Goal: Obtain resource: Obtain resource

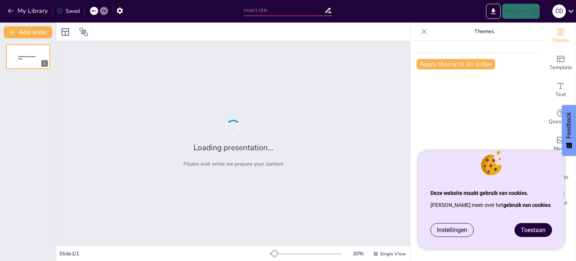
type input "Incident Response: Effective Recall Procedures in Food Safety"
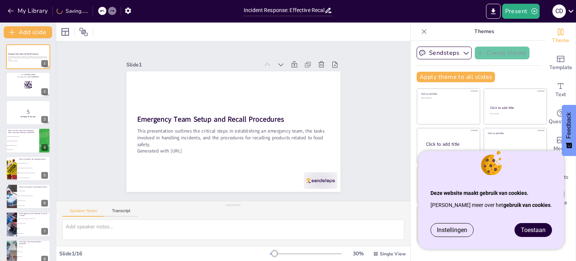
drag, startPoint x: 533, startPoint y: 229, endPoint x: 325, endPoint y: 220, distance: 207.9
click at [533, 229] on span "Toestaan" at bounding box center [533, 229] width 25 height 7
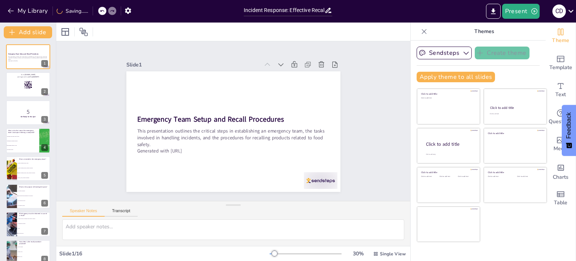
checkbox input "true"
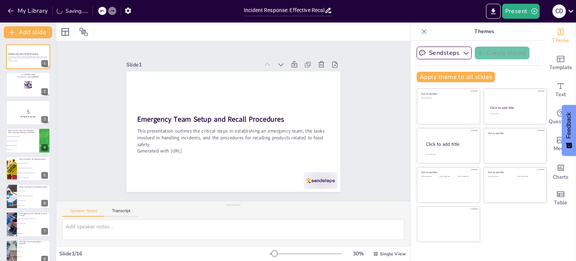
checkbox input "true"
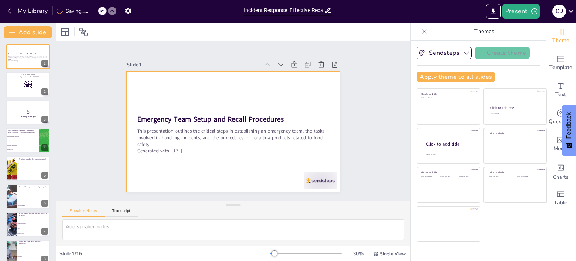
checkbox input "true"
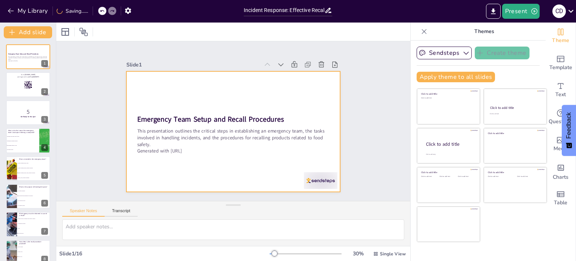
checkbox input "true"
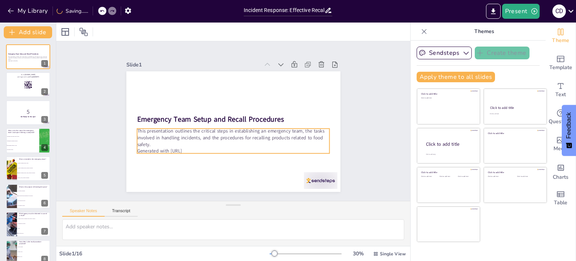
checkbox input "true"
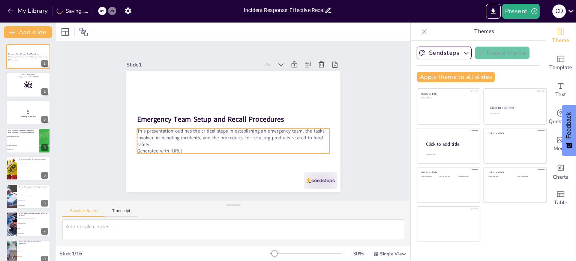
checkbox input "true"
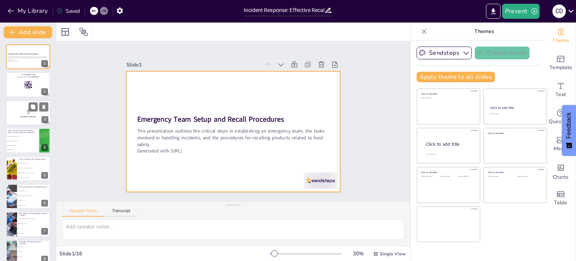
checkbox input "true"
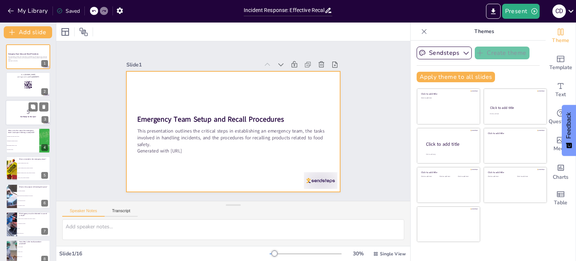
checkbox input "true"
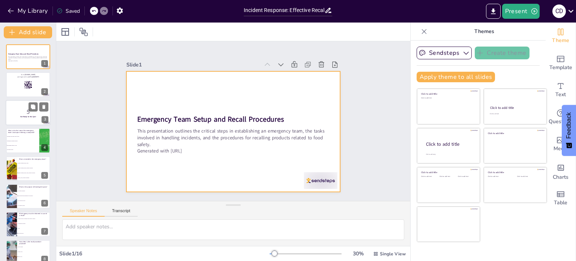
checkbox input "true"
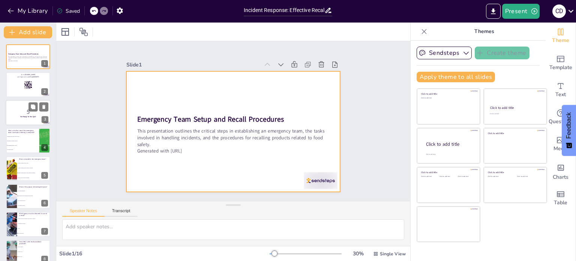
checkbox input "true"
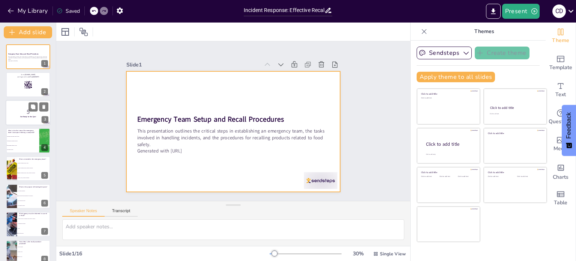
checkbox input "true"
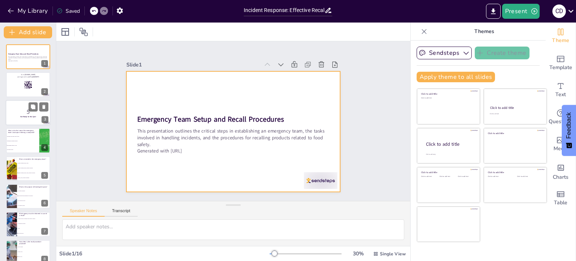
checkbox input "true"
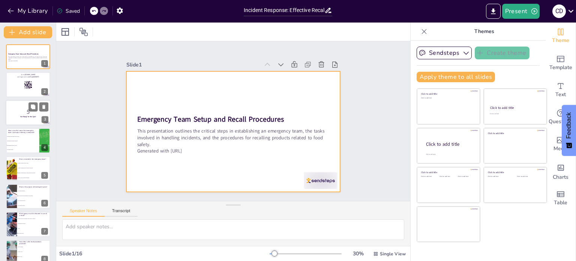
checkbox input "true"
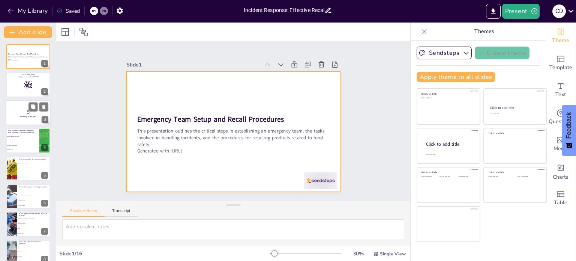
checkbox input "true"
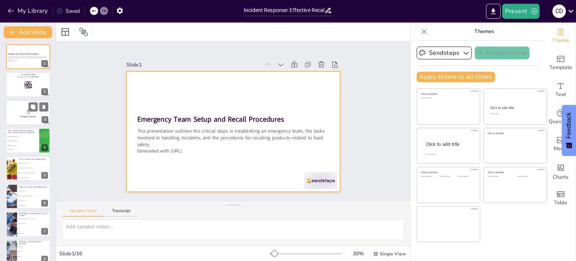
checkbox input "true"
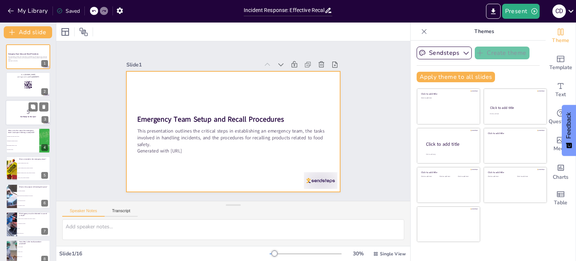
checkbox input "true"
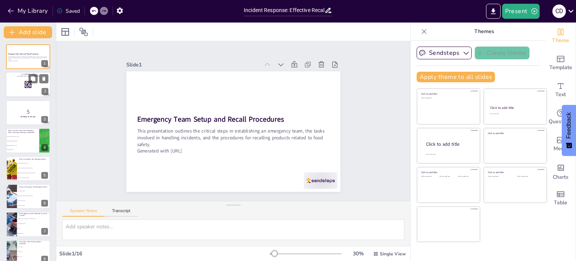
checkbox input "true"
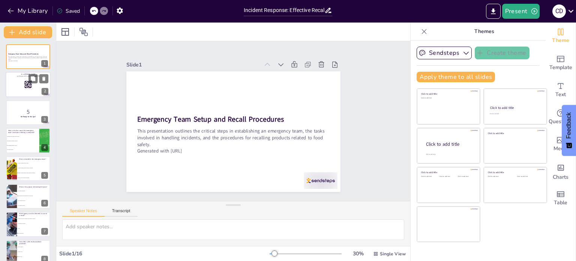
checkbox input "true"
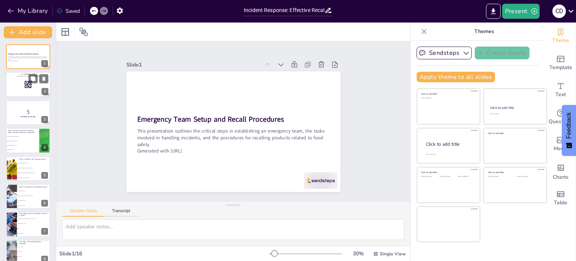
checkbox input "true"
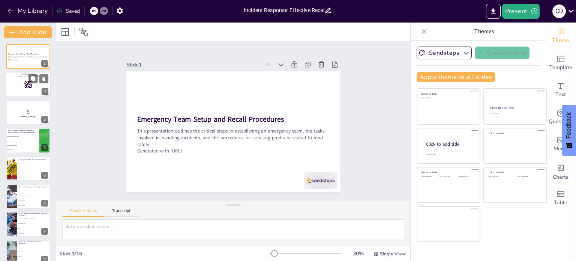
checkbox input "true"
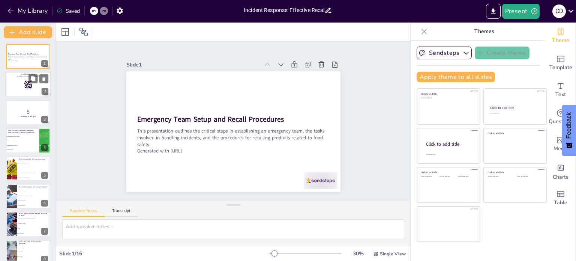
checkbox input "true"
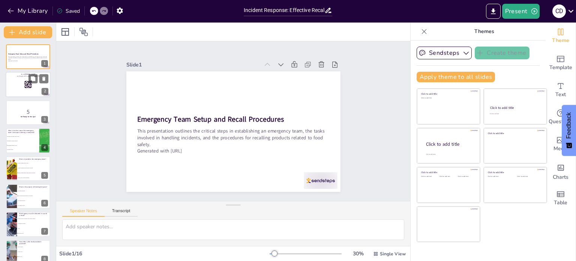
checkbox input "true"
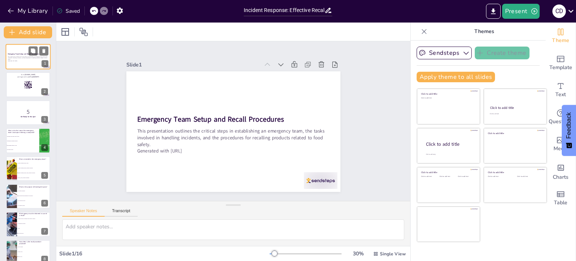
checkbox input "true"
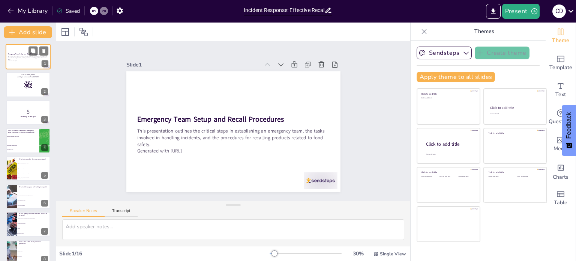
checkbox input "true"
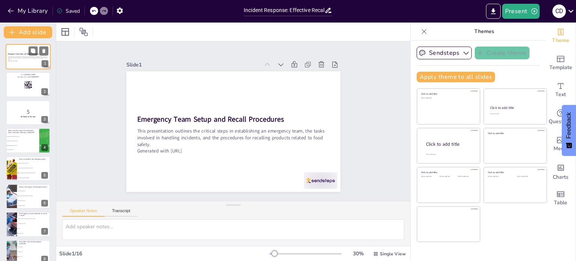
checkbox input "true"
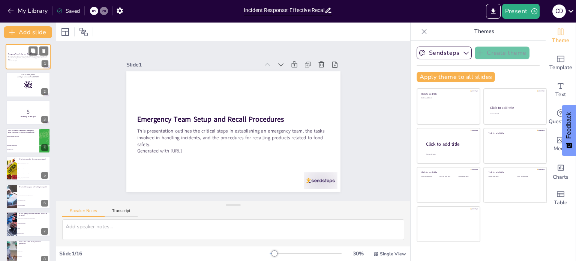
checkbox input "true"
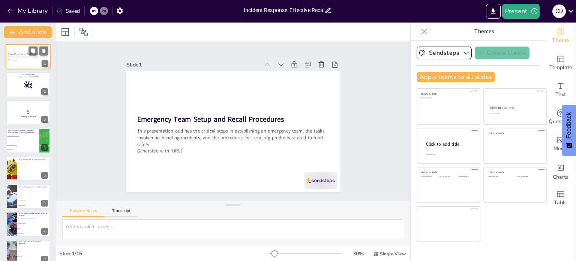
checkbox input "true"
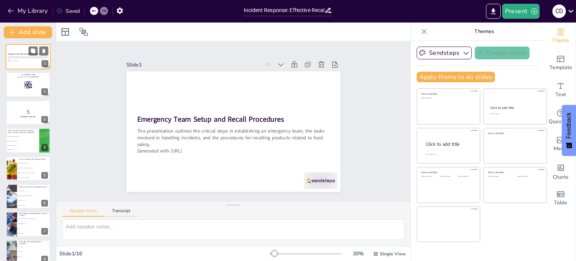
checkbox input "true"
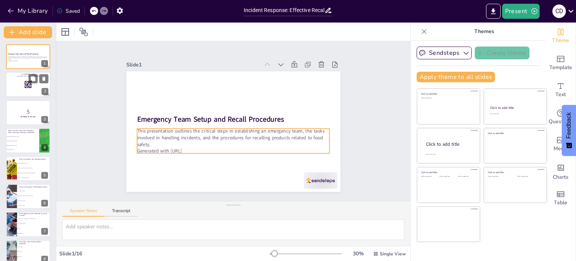
checkbox input "true"
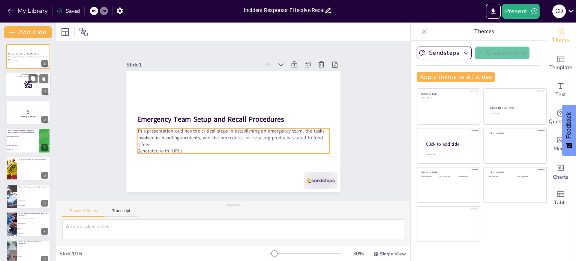
checkbox input "true"
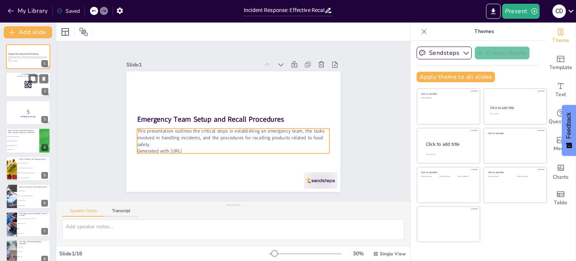
checkbox input "true"
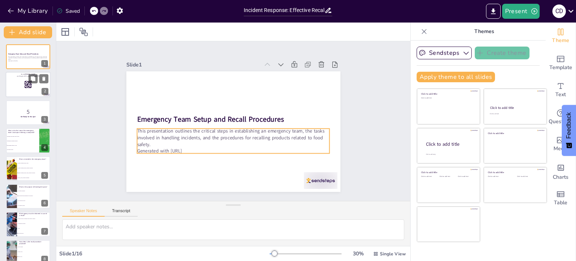
checkbox input "true"
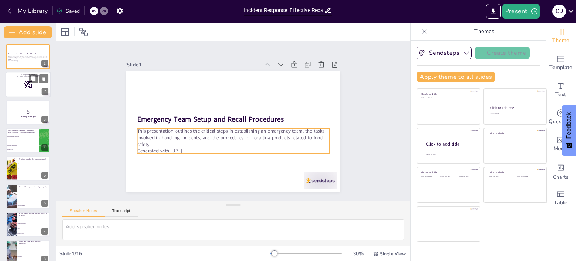
checkbox input "true"
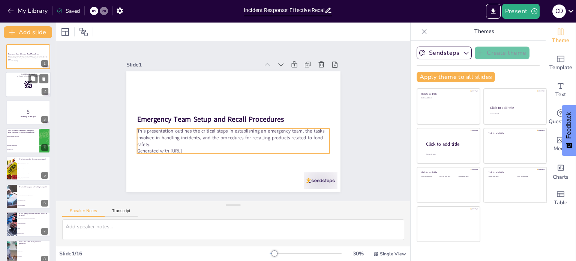
checkbox input "true"
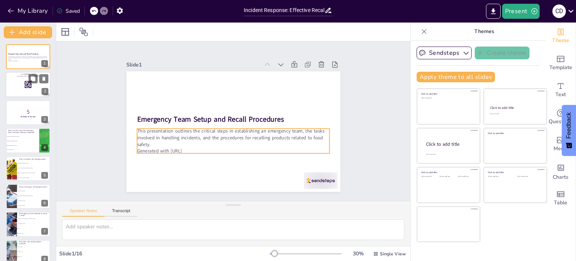
checkbox input "true"
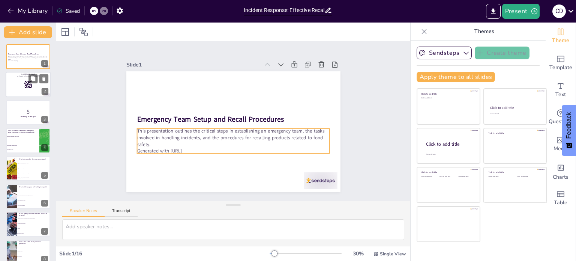
checkbox input "true"
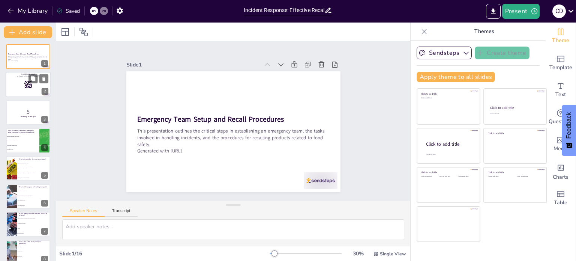
click at [19, 77] on div at bounding box center [28, 84] width 45 height 25
checkbox input "true"
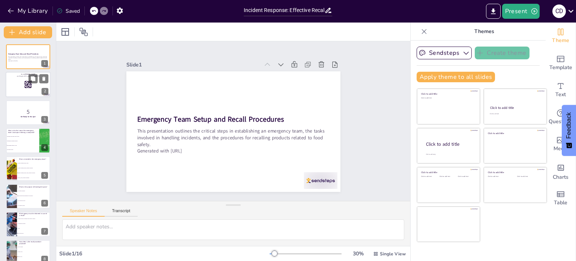
checkbox input "true"
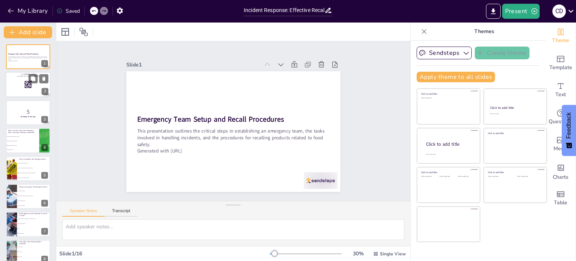
checkbox input "true"
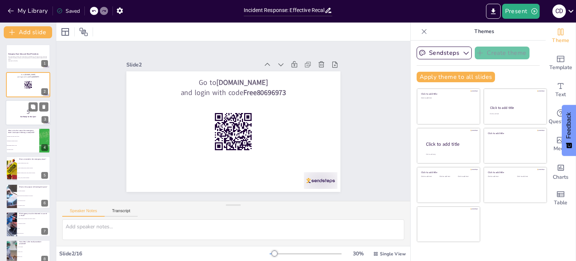
checkbox input "true"
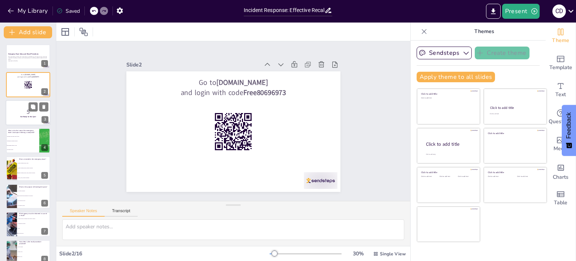
checkbox input "true"
click at [21, 102] on div at bounding box center [28, 112] width 45 height 25
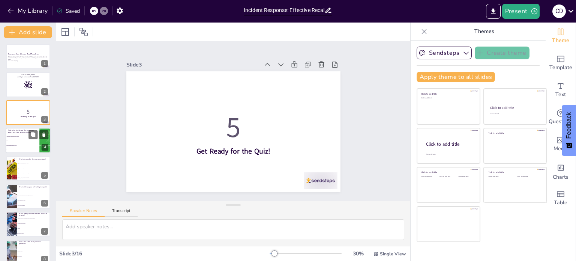
click at [24, 151] on li "Blocking the party" at bounding box center [23, 150] width 34 height 4
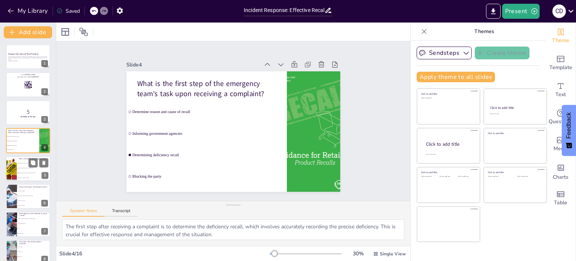
click at [24, 164] on li "Quality Manager, Buyer, Seller" at bounding box center [34, 162] width 34 height 5
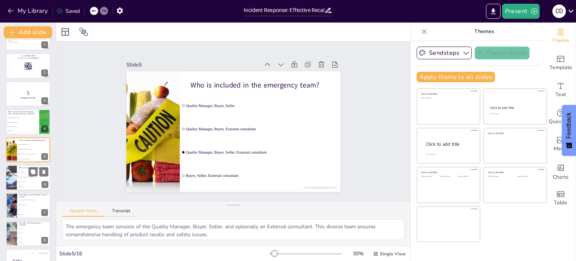
click at [18, 174] on li "To prevent further distribution of the product" at bounding box center [34, 176] width 34 height 5
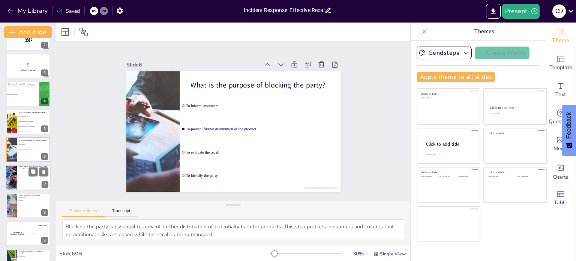
click at [17, 177] on li "Globalgap Secretariat" at bounding box center [34, 177] width 34 height 5
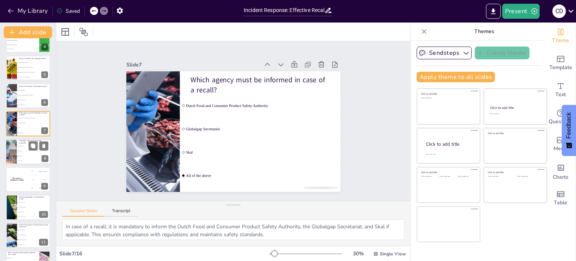
scroll to position [112, 0]
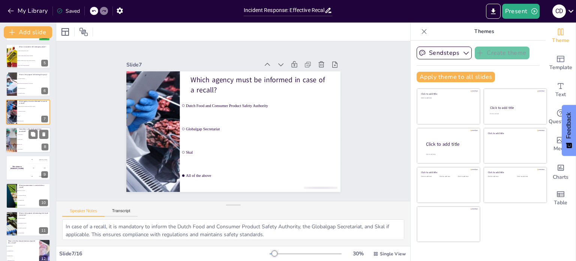
click at [18, 132] on li "Once a month" at bounding box center [34, 134] width 34 height 5
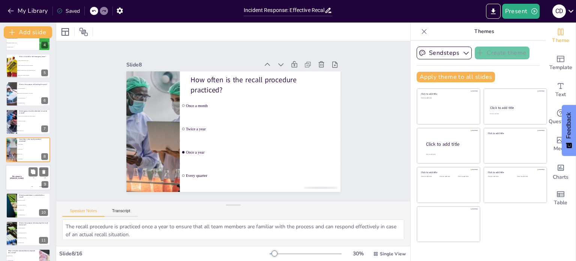
click at [20, 180] on div "The winner is Niels 🏆" at bounding box center [17, 177] width 22 height 25
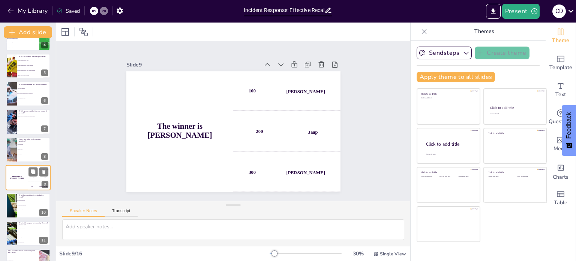
scroll to position [130, 0]
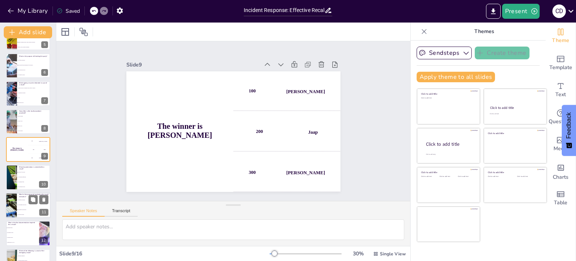
click at [21, 214] on span "To block the party" at bounding box center [34, 214] width 32 height 1
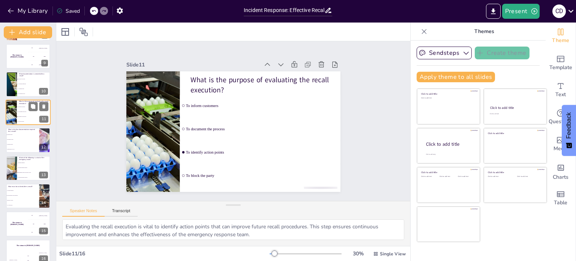
scroll to position [232, 0]
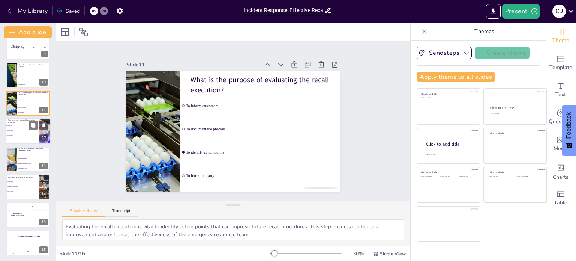
click at [24, 133] on li "Evaluation report" at bounding box center [23, 135] width 34 height 5
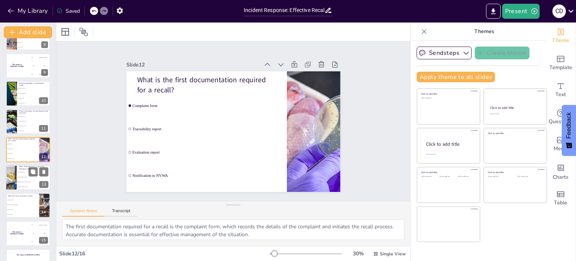
click at [36, 179] on li "Determining reason and cause of recall" at bounding box center [34, 181] width 34 height 5
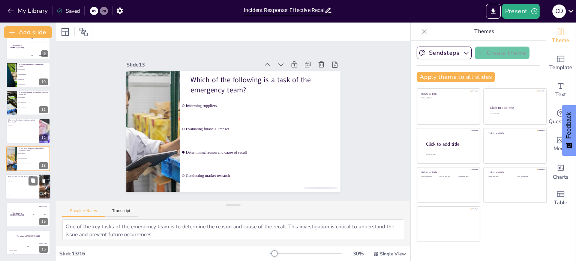
scroll to position [232, 0]
click at [501, 10] on div at bounding box center [493, 11] width 18 height 15
click at [498, 10] on button "Export to PowerPoint" at bounding box center [493, 11] width 15 height 15
click at [37, 8] on button "My Library" at bounding box center [28, 11] width 45 height 12
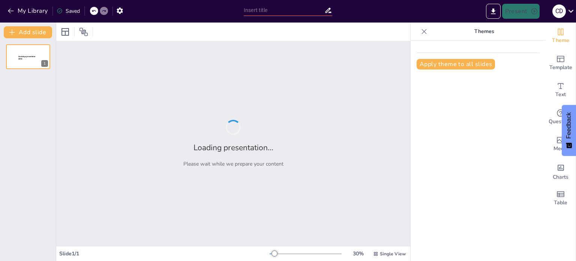
type input "Communication and Compliance: Reporting Procedures for Food Safety Recalls"
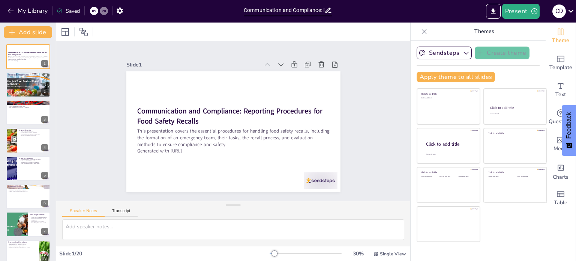
checkbox input "true"
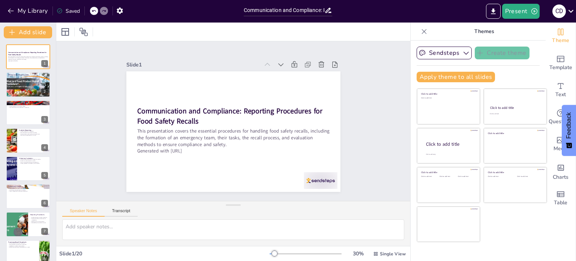
checkbox input "true"
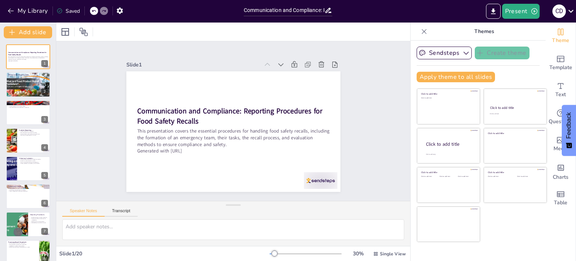
checkbox input "true"
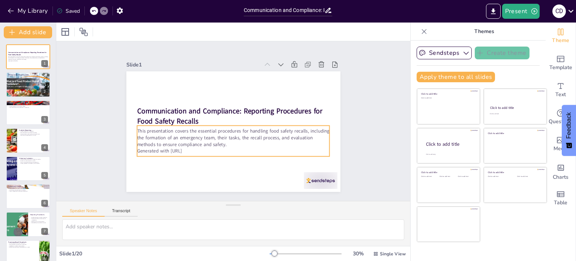
checkbox input "true"
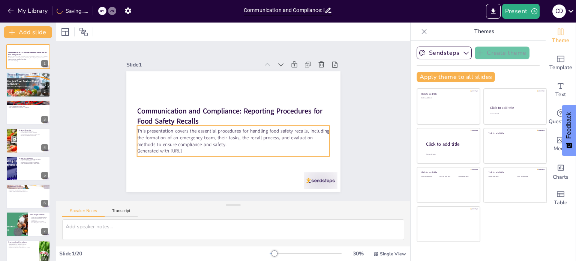
checkbox input "true"
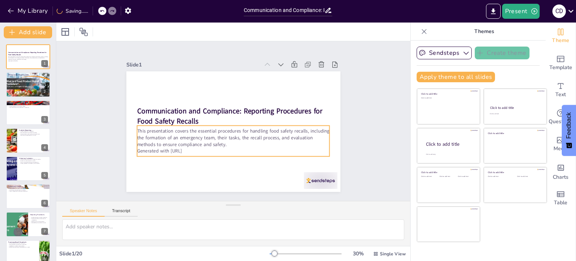
checkbox input "true"
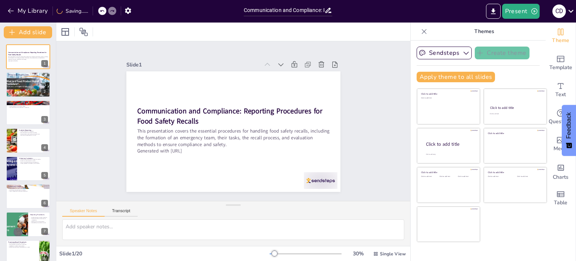
checkbox input "true"
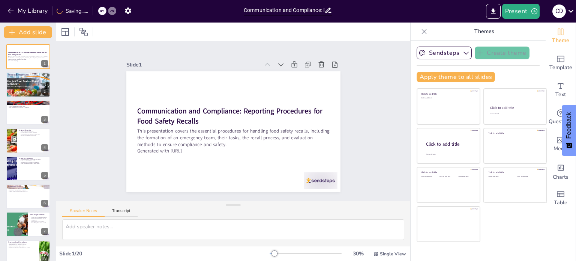
checkbox input "true"
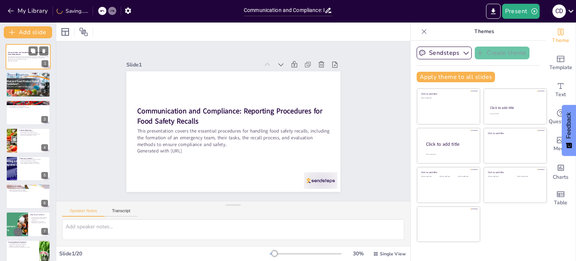
checkbox input "true"
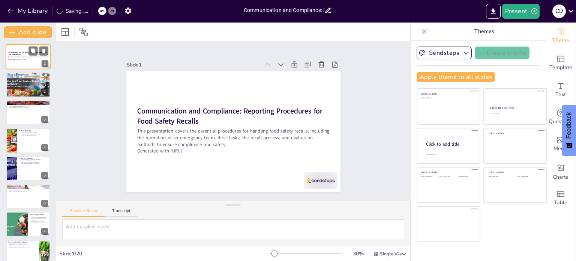
checkbox input "true"
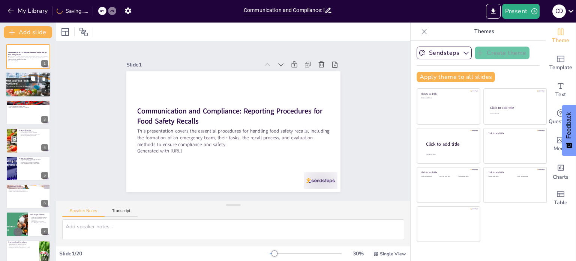
checkbox input "true"
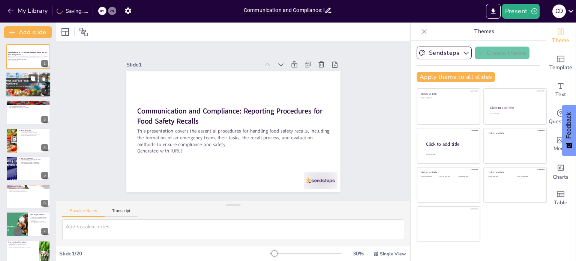
checkbox input "true"
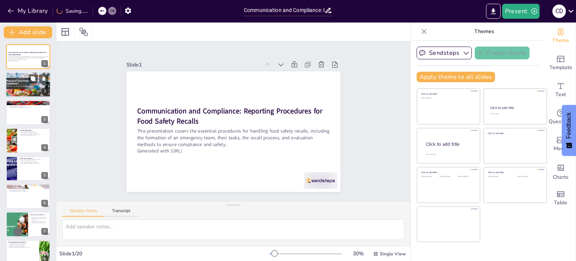
checkbox input "true"
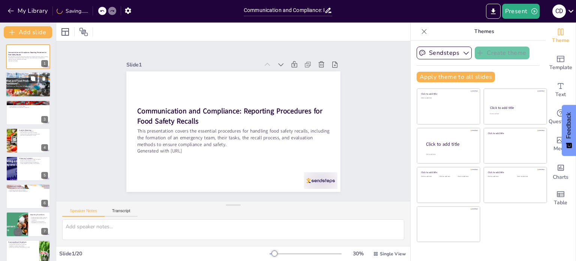
checkbox input "true"
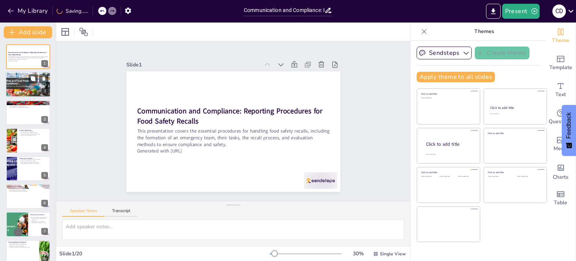
checkbox input "true"
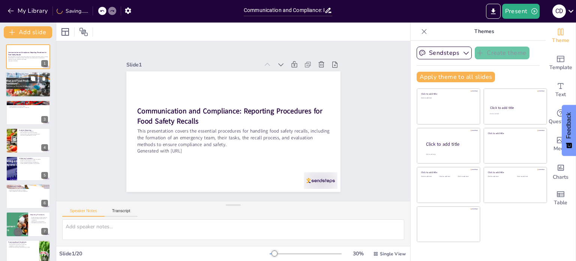
checkbox input "true"
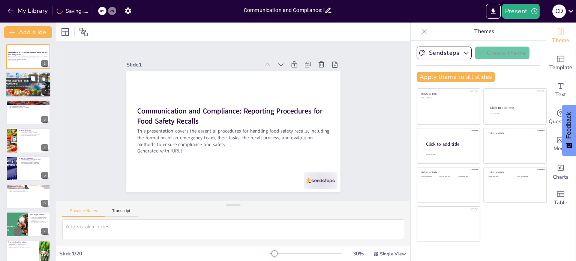
checkbox input "true"
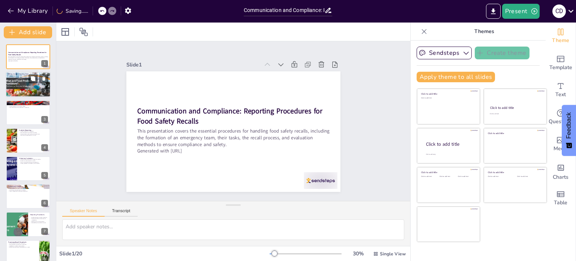
checkbox input "true"
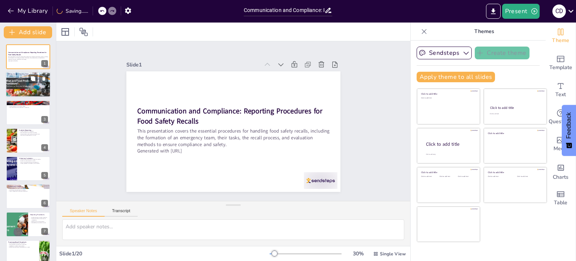
checkbox input "true"
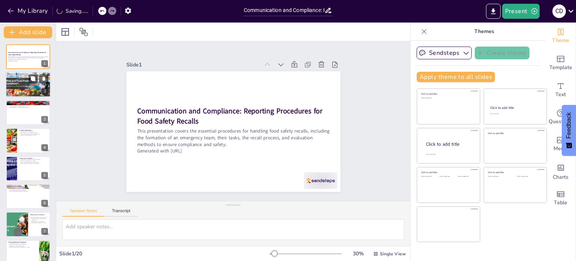
click at [22, 79] on p "Coordination among team members is key." at bounding box center [28, 79] width 40 height 1
checkbox input "true"
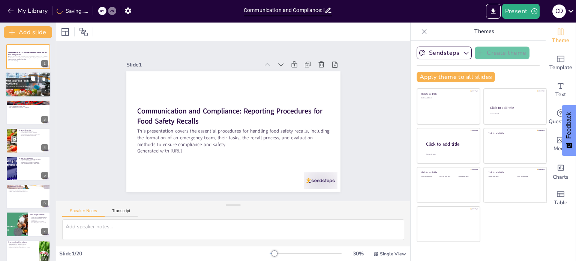
checkbox input "true"
type textarea "The emergency team is the first line of defense in managing food safety complai…"
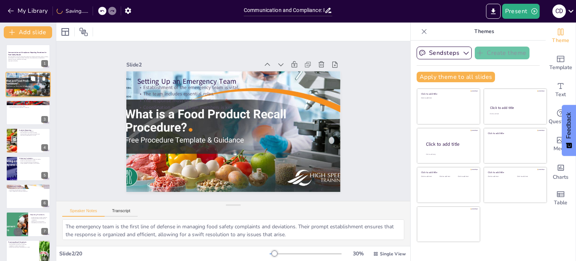
checkbox input "true"
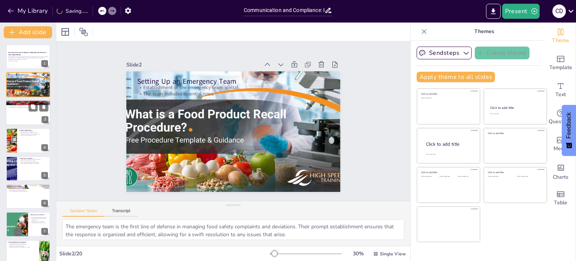
checkbox input "true"
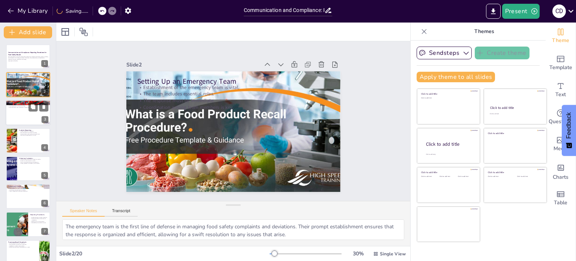
checkbox input "true"
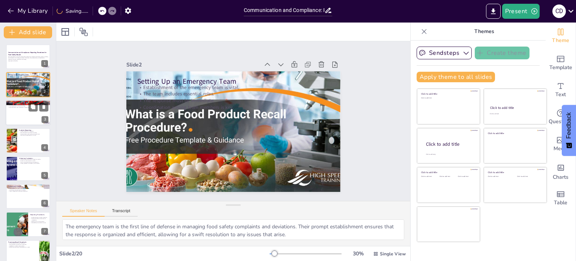
checkbox input "true"
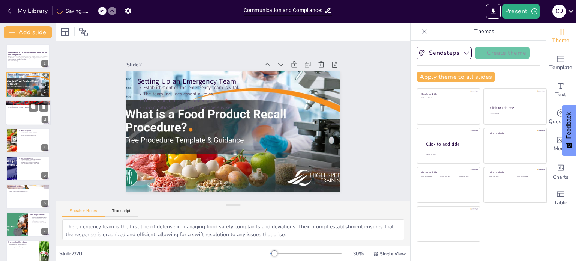
checkbox input "true"
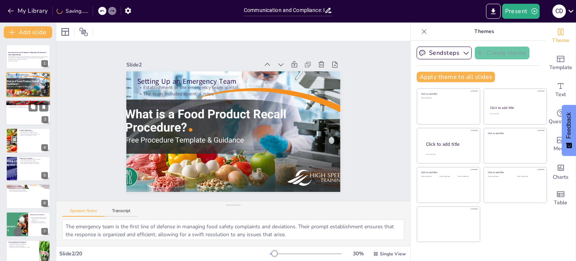
checkbox input "true"
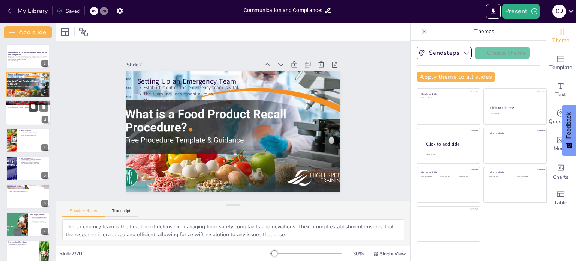
checkbox input "true"
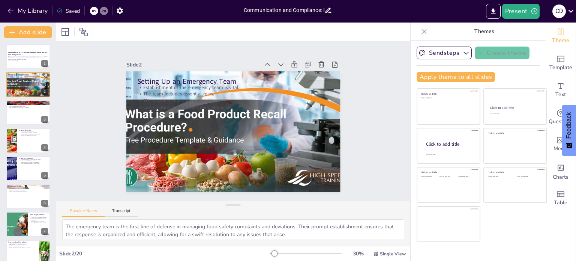
checkbox input "true"
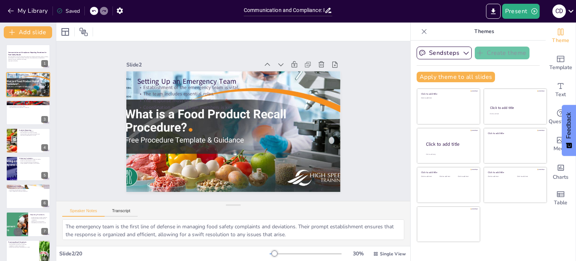
checkbox input "true"
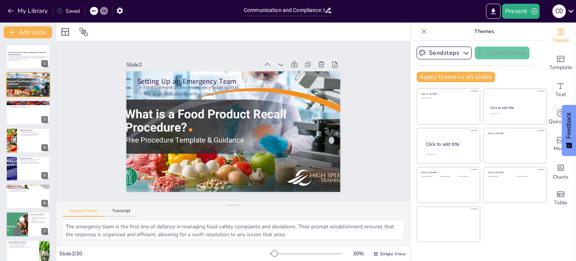
checkbox input "true"
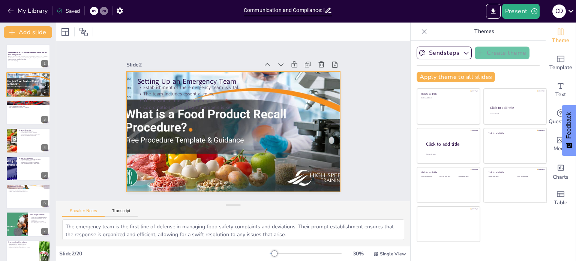
checkbox input "true"
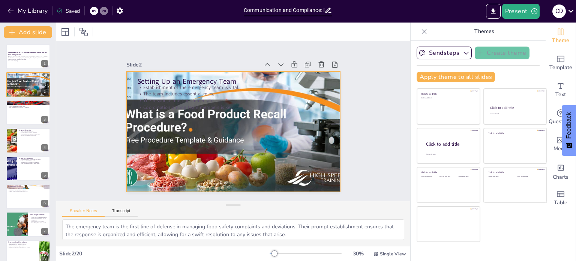
click at [175, 118] on div at bounding box center [228, 112] width 268 height 225
checkbox input "true"
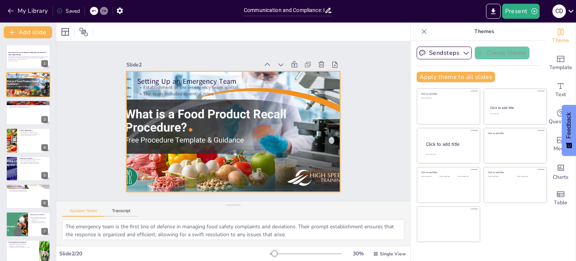
checkbox input "true"
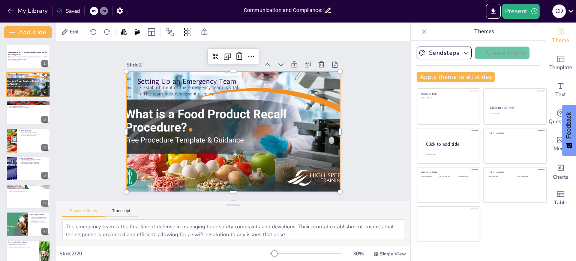
checkbox input "true"
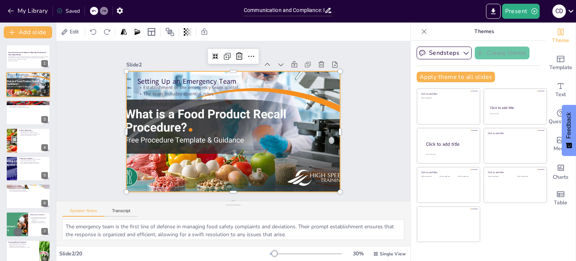
checkbox input "true"
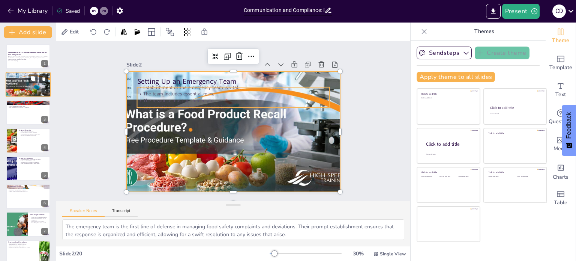
checkbox input "true"
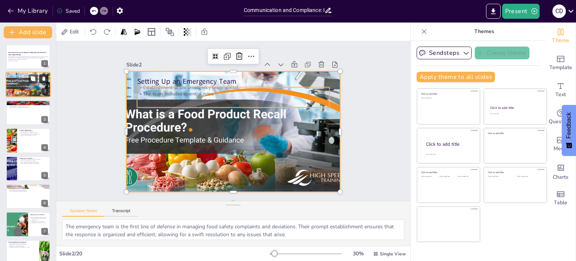
checkbox input "true"
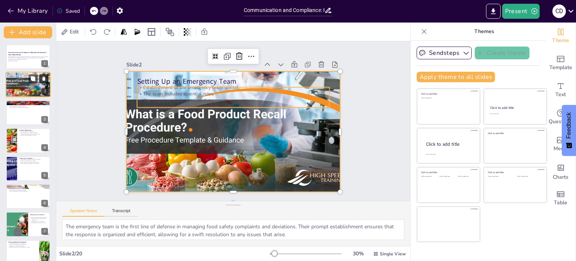
checkbox input "true"
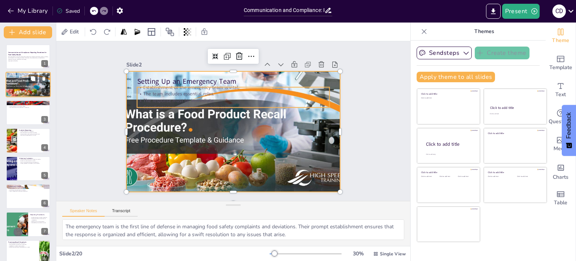
checkbox input "true"
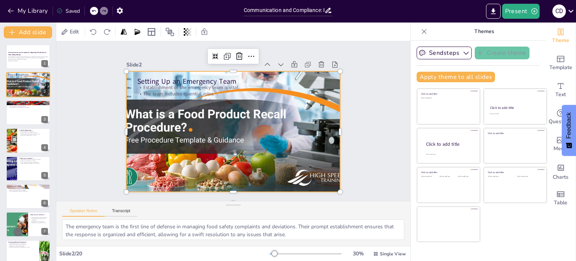
checkbox input "true"
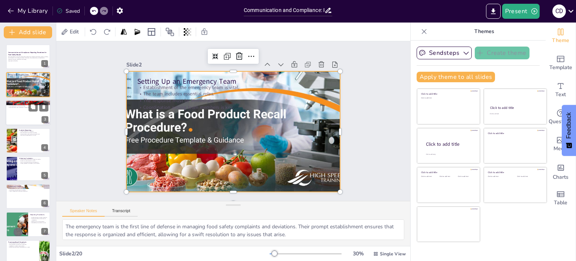
checkbox input "true"
click at [22, 108] on p "Communication with authorities is necessary." at bounding box center [28, 106] width 40 height 1
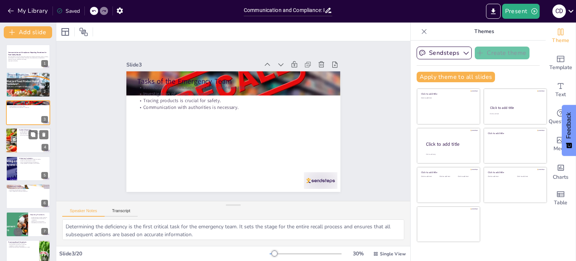
click at [22, 137] on div at bounding box center [28, 139] width 45 height 25
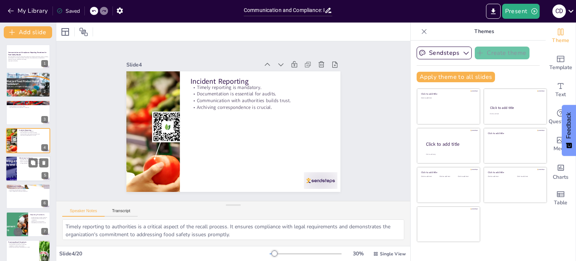
click at [16, 162] on div at bounding box center [11, 168] width 43 height 25
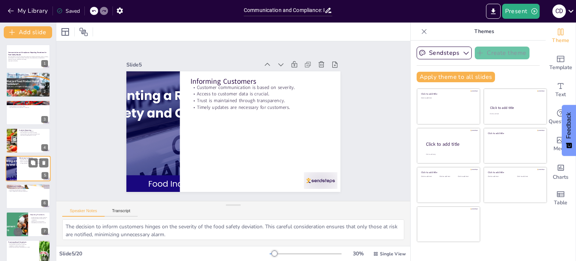
scroll to position [19, 0]
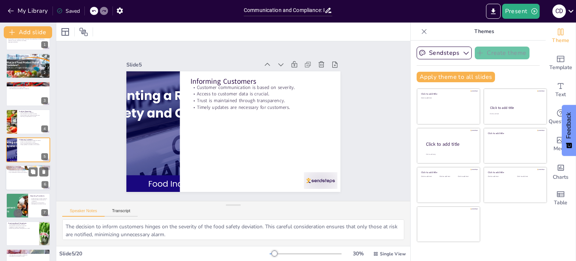
click at [11, 180] on div at bounding box center [28, 177] width 45 height 25
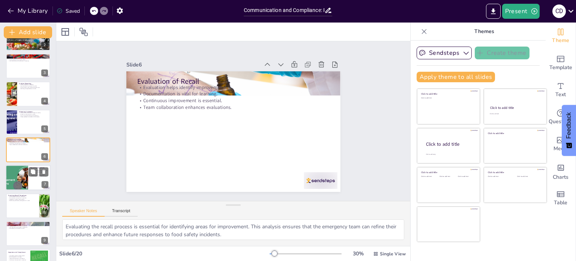
scroll to position [84, 0]
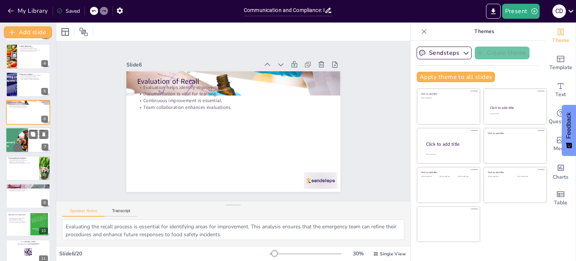
click at [15, 145] on div at bounding box center [16, 139] width 45 height 25
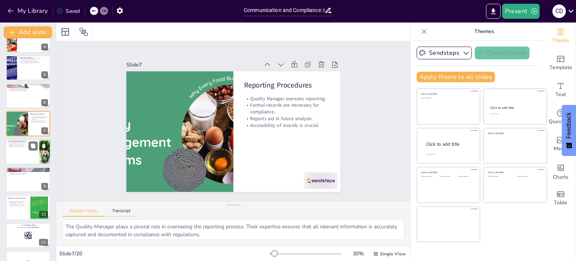
scroll to position [112, 0]
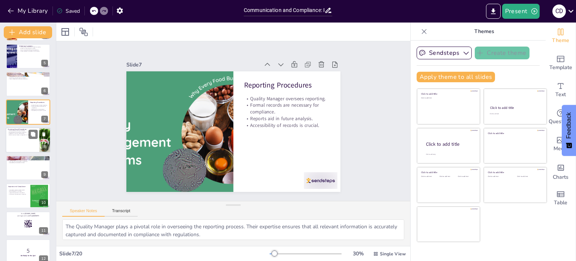
click at [11, 142] on div at bounding box center [28, 139] width 45 height 25
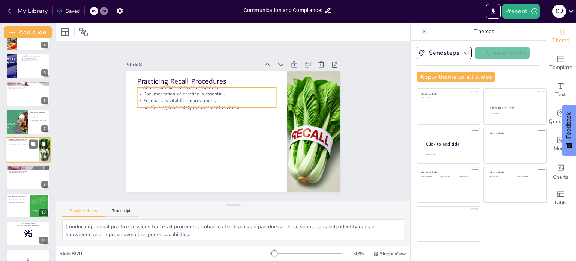
scroll to position [140, 0]
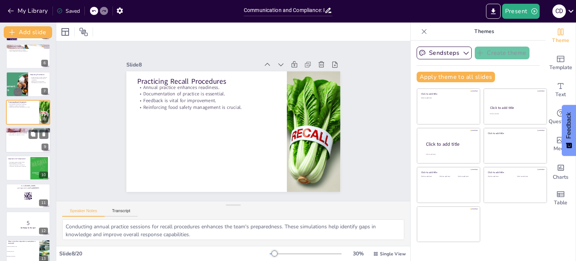
click at [27, 144] on div at bounding box center [28, 139] width 45 height 25
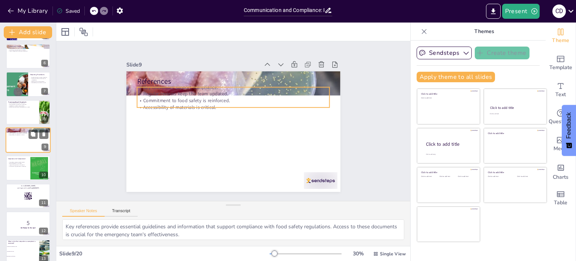
scroll to position [130, 0]
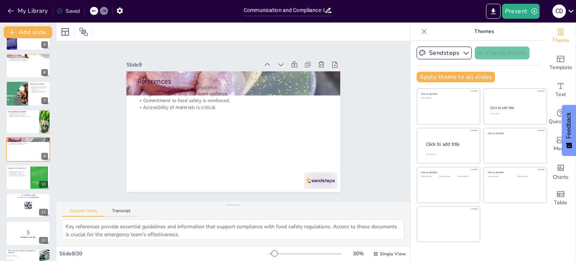
click at [348, 90] on div "Slide 1 Communication and Compliance: Reporting Procedures for Food Safety Reca…" at bounding box center [232, 120] width 229 height 379
click at [497, 9] on icon "Export to PowerPoint" at bounding box center [493, 11] width 8 height 8
